Goal: Task Accomplishment & Management: Use online tool/utility

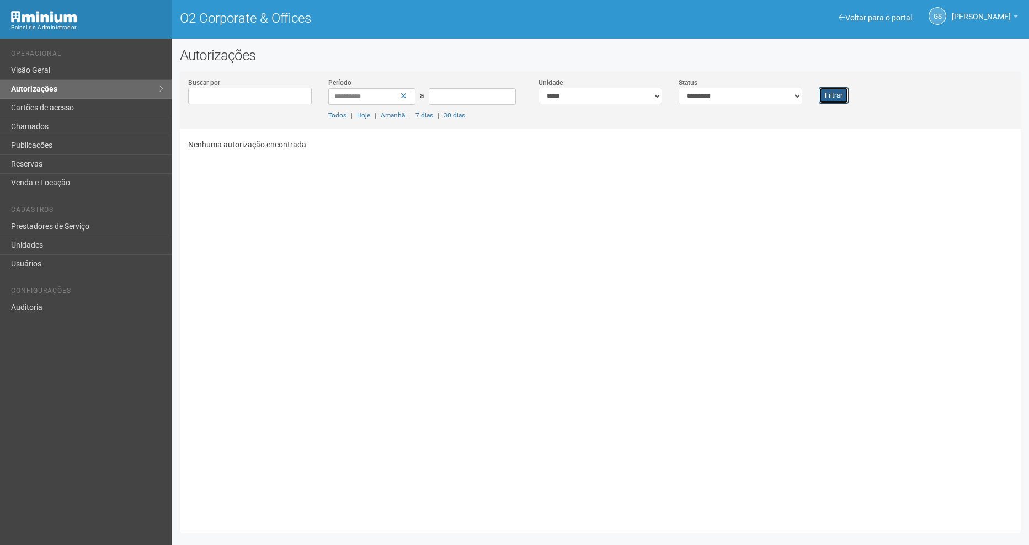
click at [838, 99] on button "Filtrar" at bounding box center [834, 95] width 30 height 17
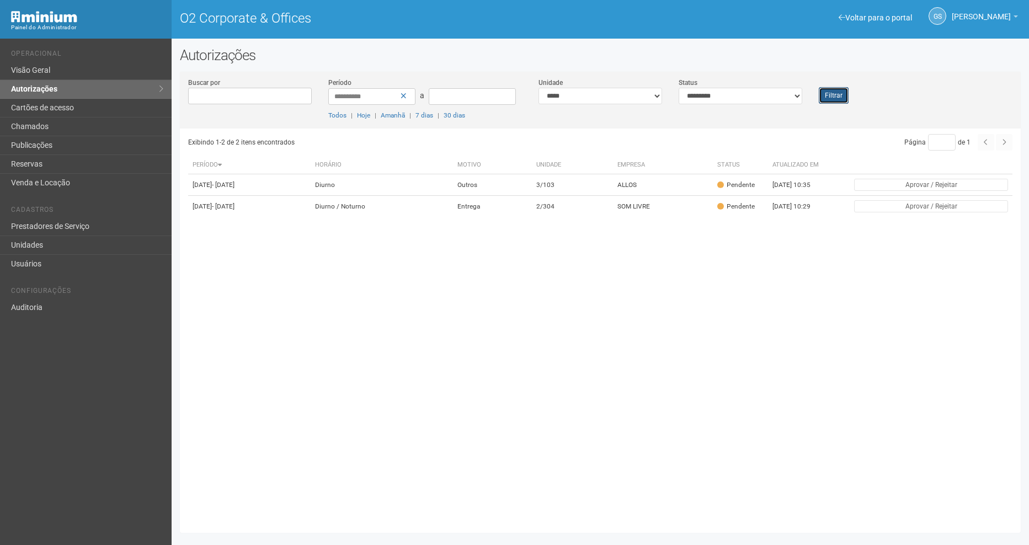
click at [836, 97] on button "Filtrar" at bounding box center [834, 95] width 30 height 17
